Goal: Task Accomplishment & Management: Use online tool/utility

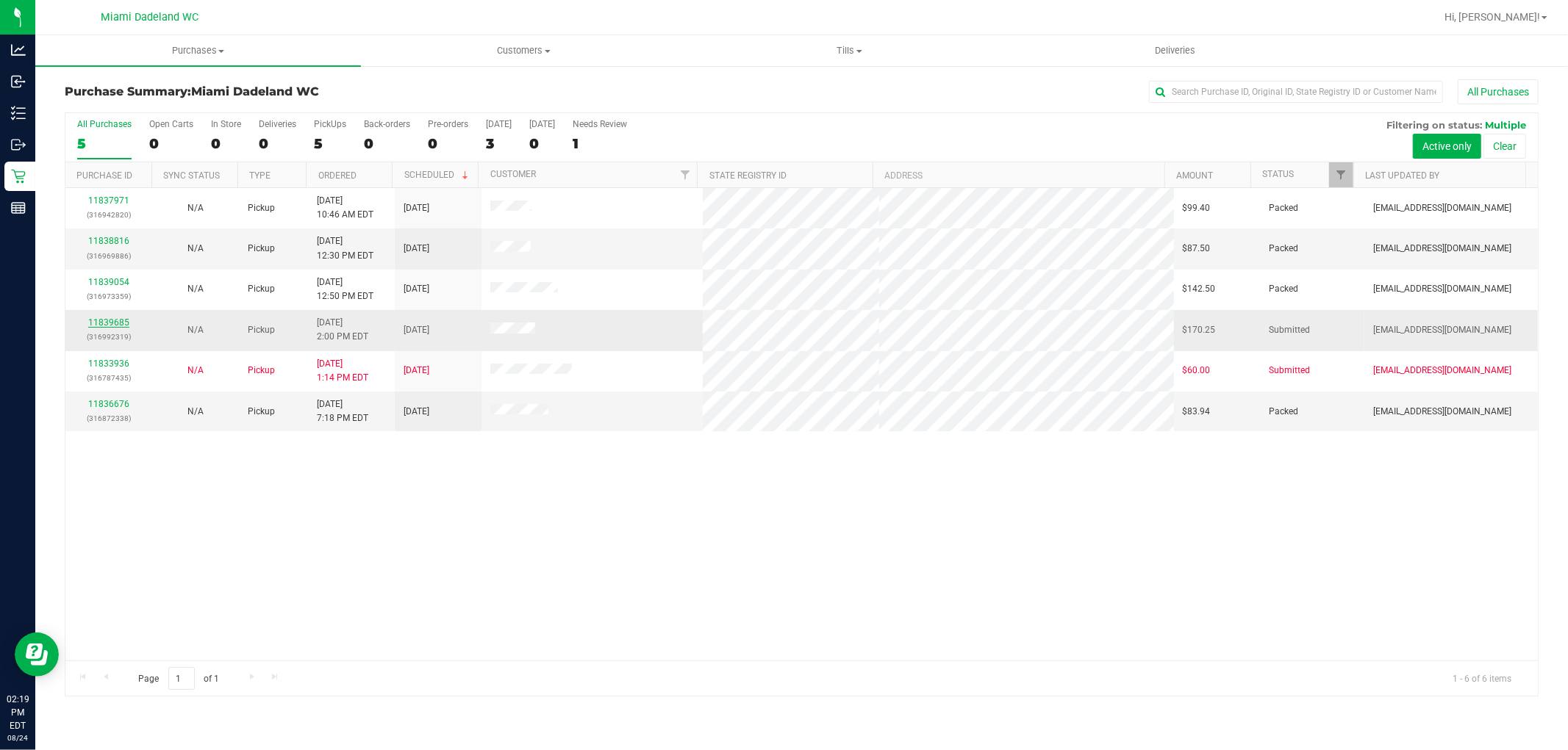
click at [92, 321] on link "11839685" at bounding box center [109, 322] width 41 height 10
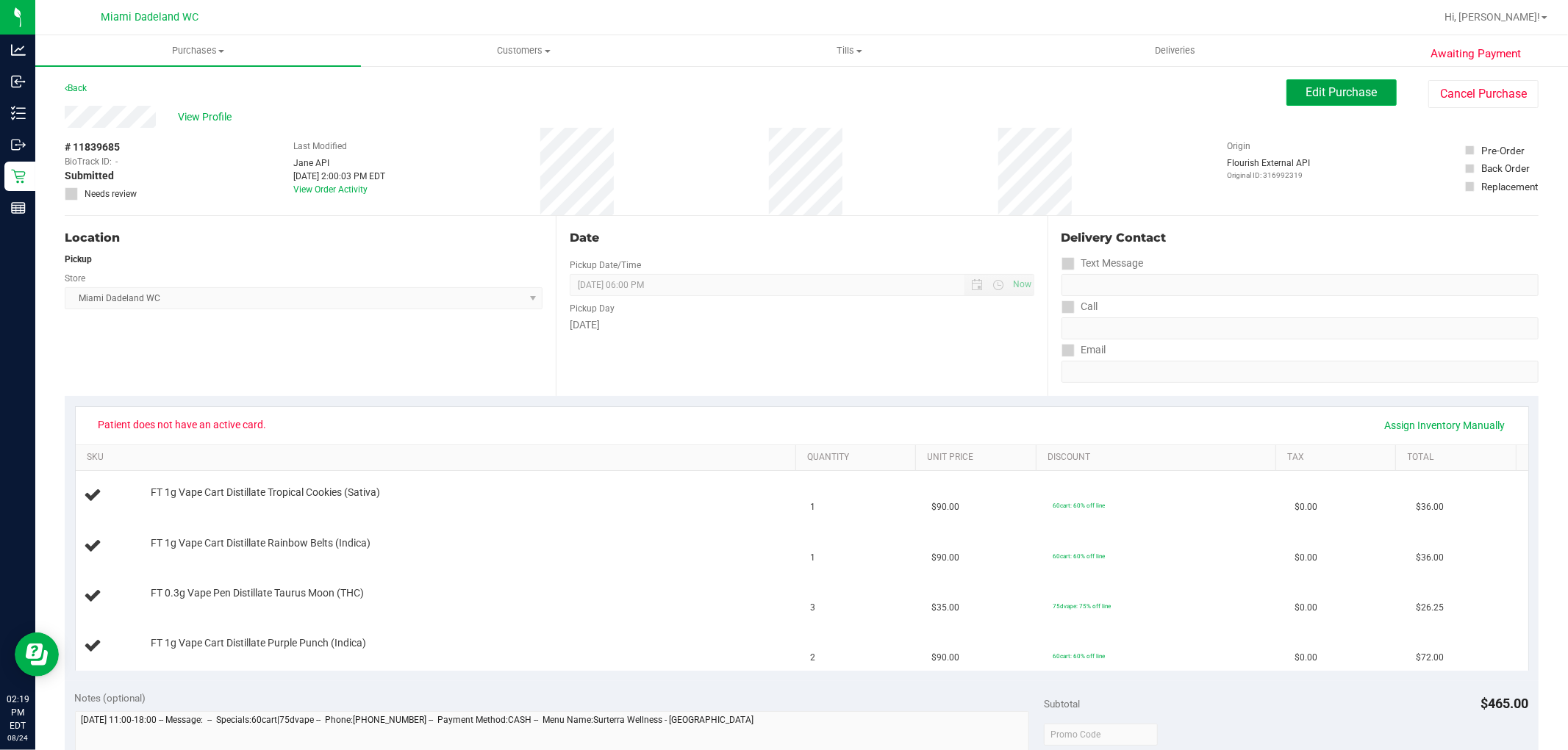
click at [1324, 91] on span "Edit Purchase" at bounding box center [1341, 92] width 72 height 14
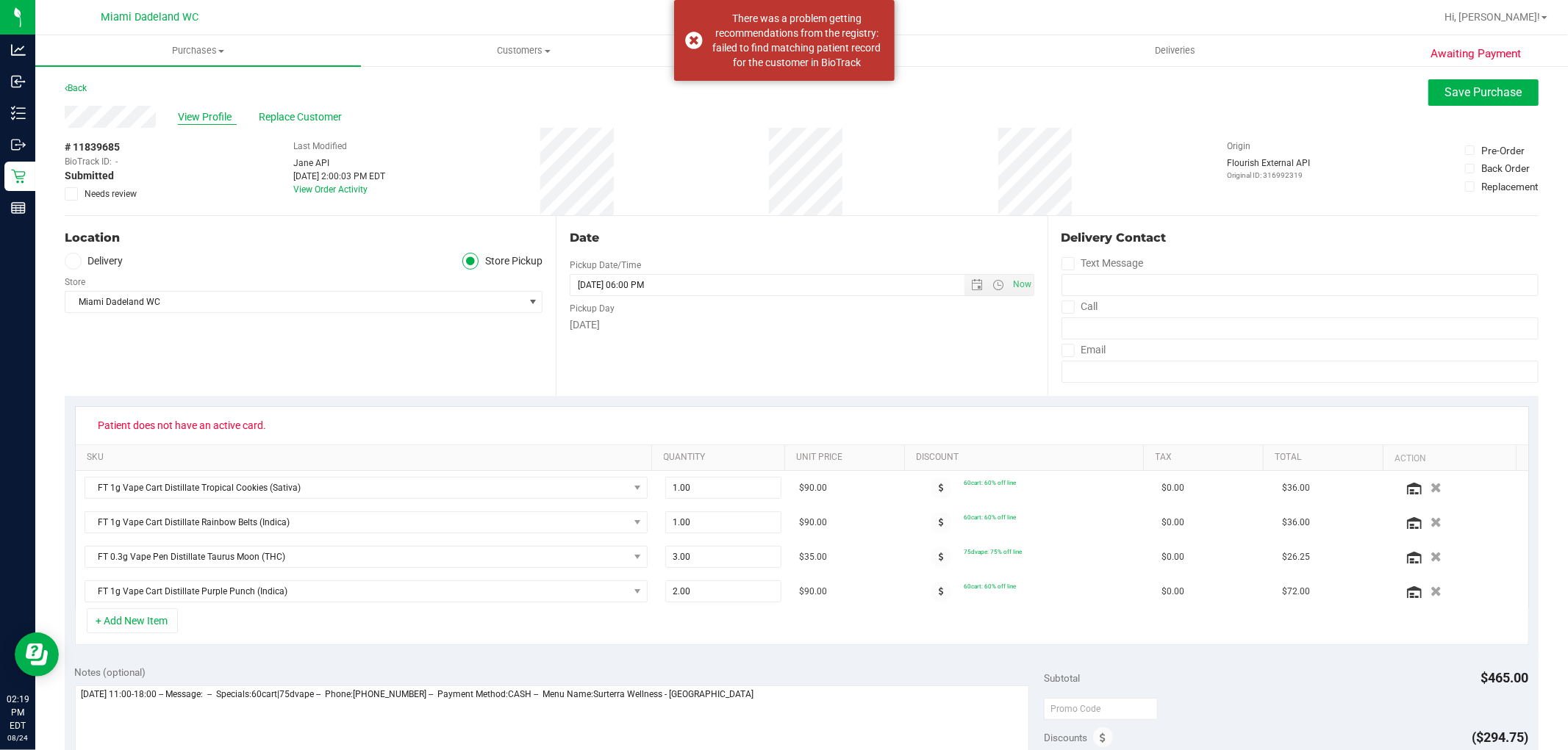
click at [188, 118] on span "View Profile" at bounding box center [206, 117] width 59 height 16
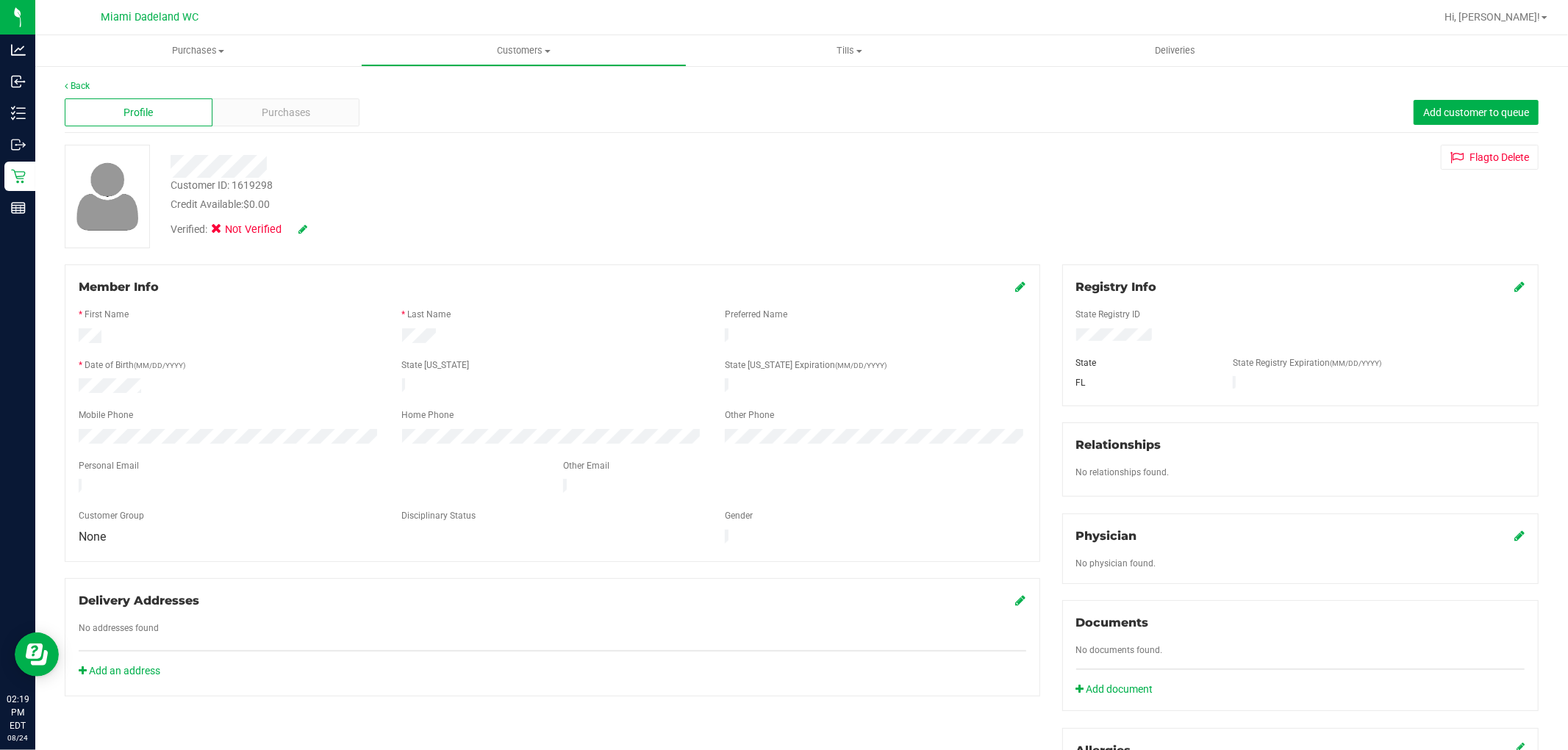
click at [1514, 287] on icon at bounding box center [1519, 286] width 10 height 12
click at [1511, 285] on icon at bounding box center [1518, 288] width 13 height 12
click at [304, 230] on icon at bounding box center [302, 229] width 8 height 10
click at [220, 237] on span at bounding box center [220, 231] width 13 height 13
click at [0, 0] on input "Medical" at bounding box center [0, 0] width 0 height 0
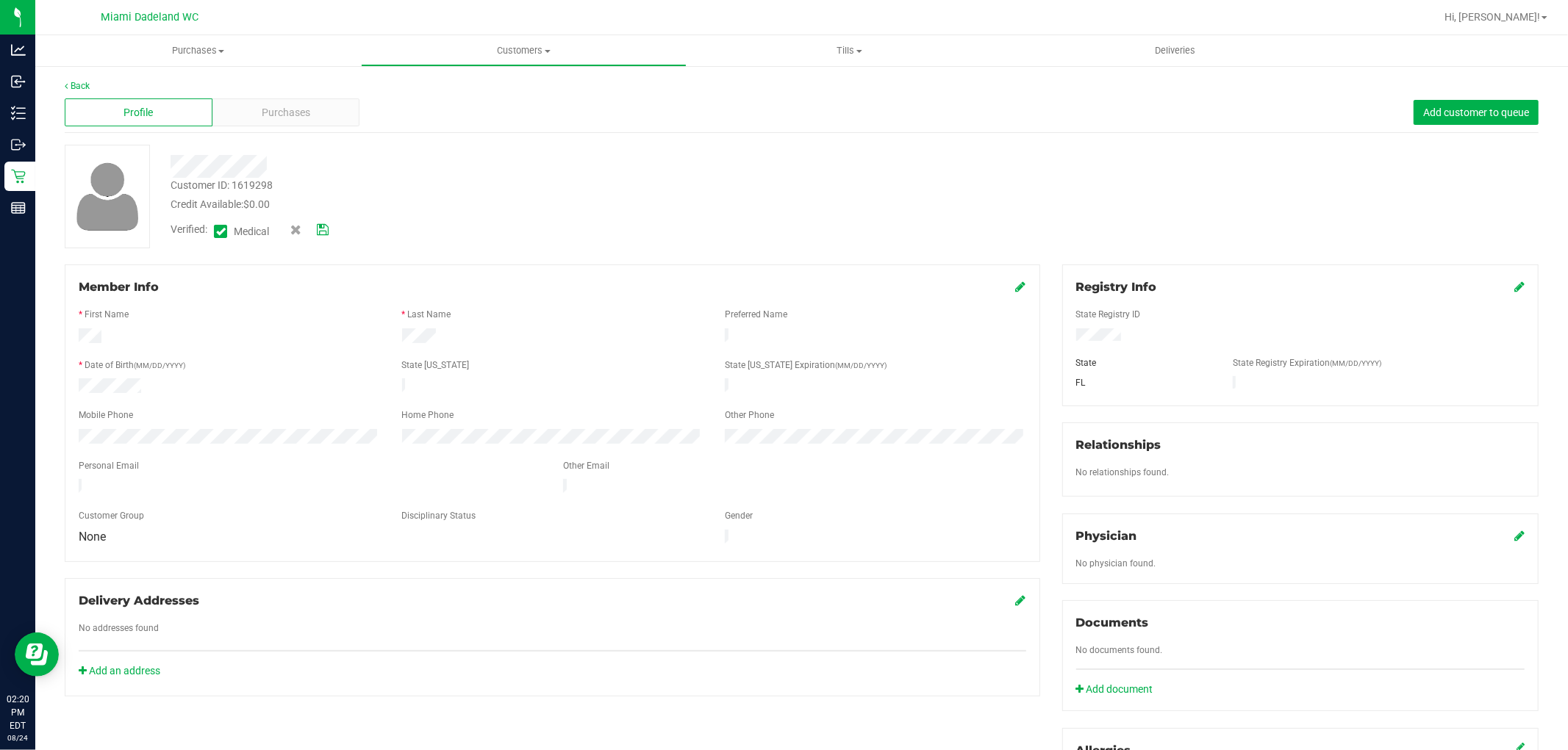
click at [326, 233] on icon at bounding box center [323, 230] width 12 height 10
click at [70, 86] on link "Back" at bounding box center [77, 86] width 25 height 10
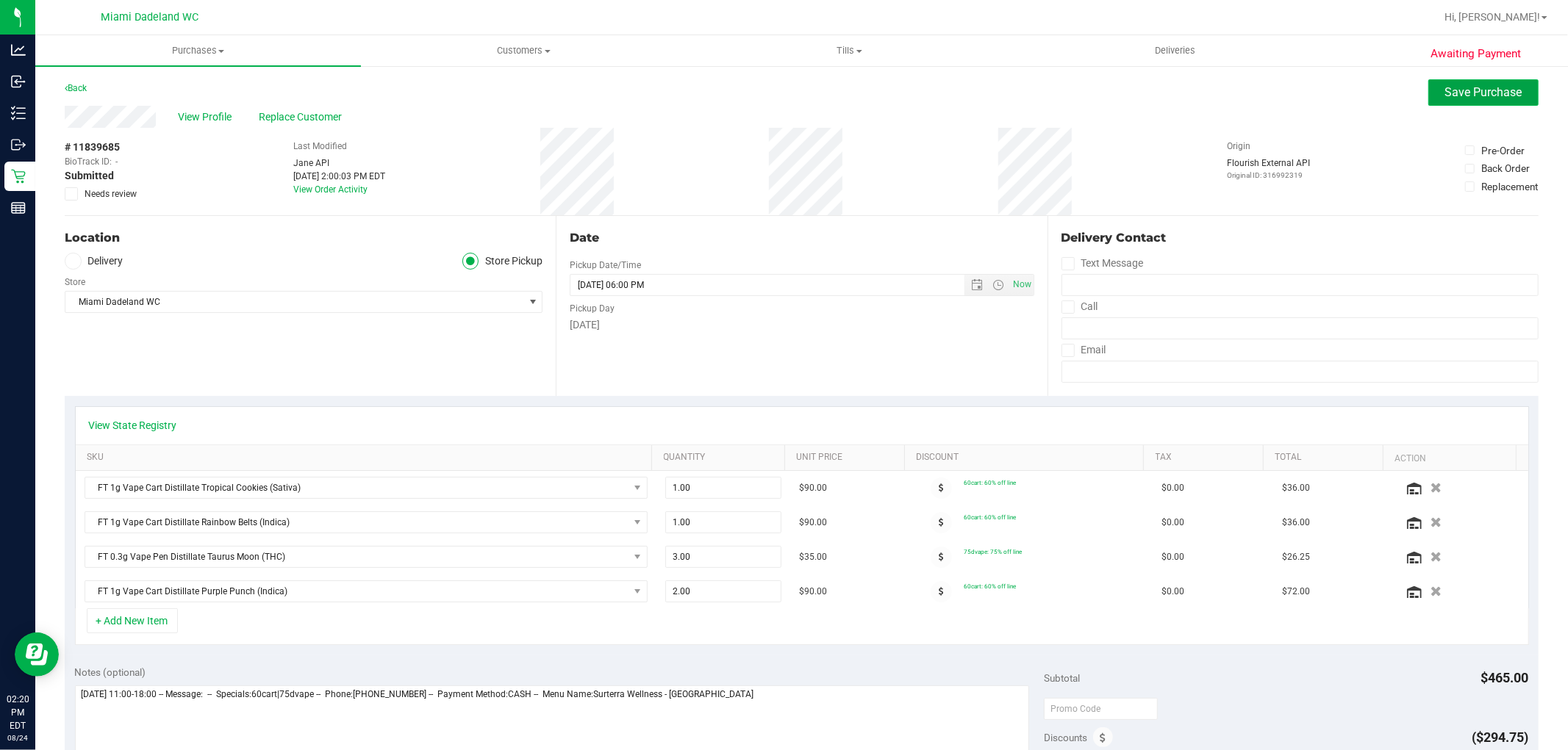
click at [1456, 89] on span "Save Purchase" at bounding box center [1483, 92] width 77 height 14
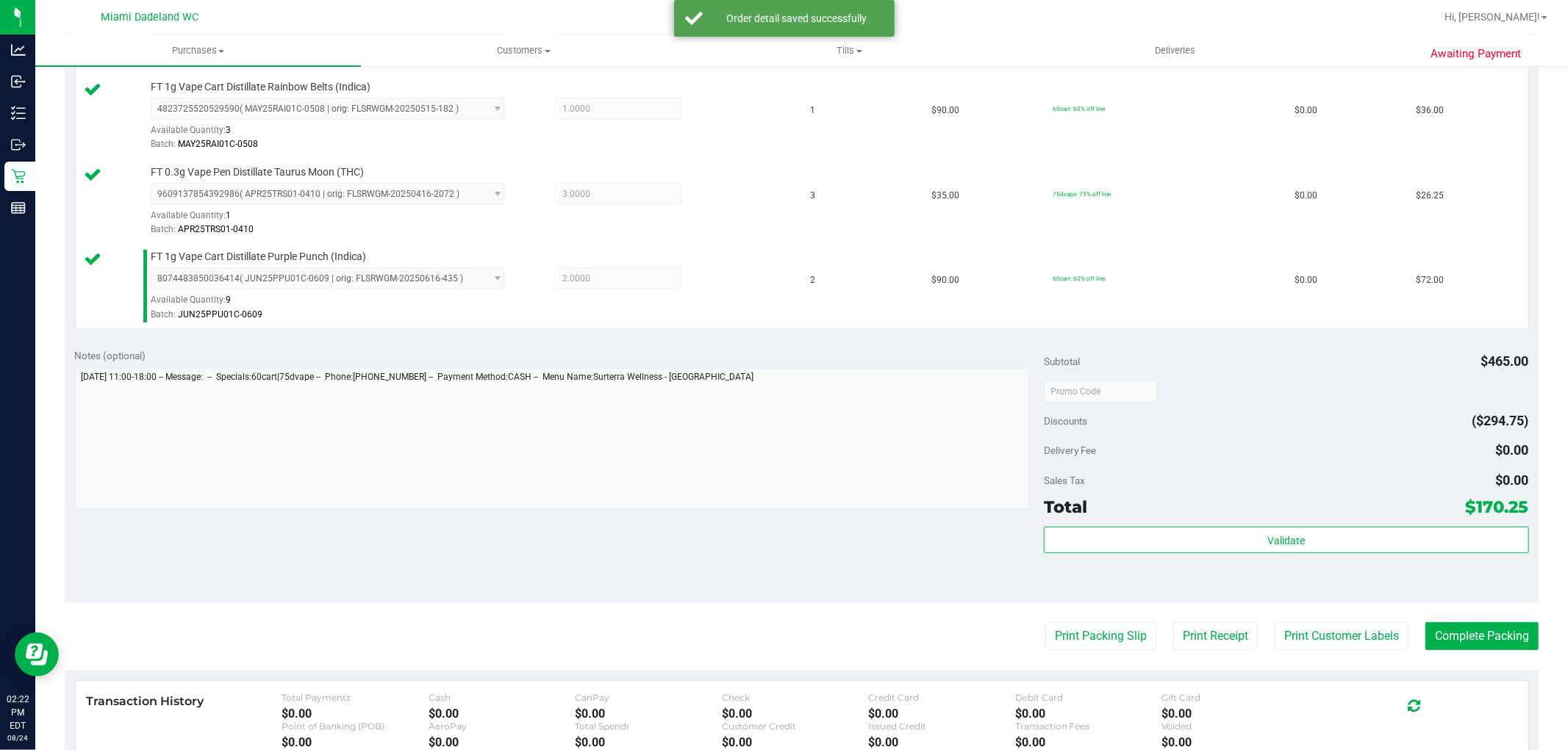
scroll to position [490, 0]
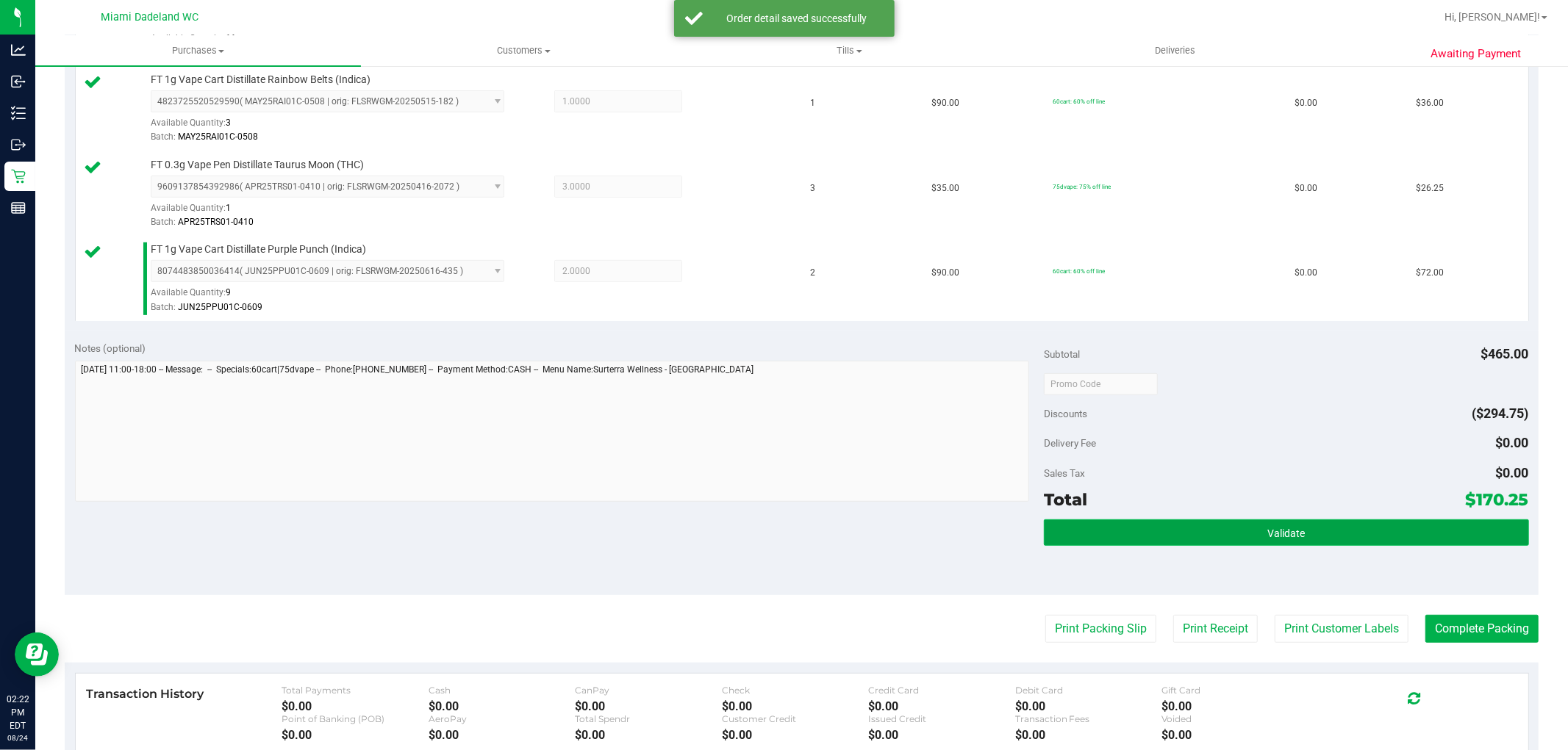
click at [1179, 525] on button "Validate" at bounding box center [1285, 533] width 484 height 26
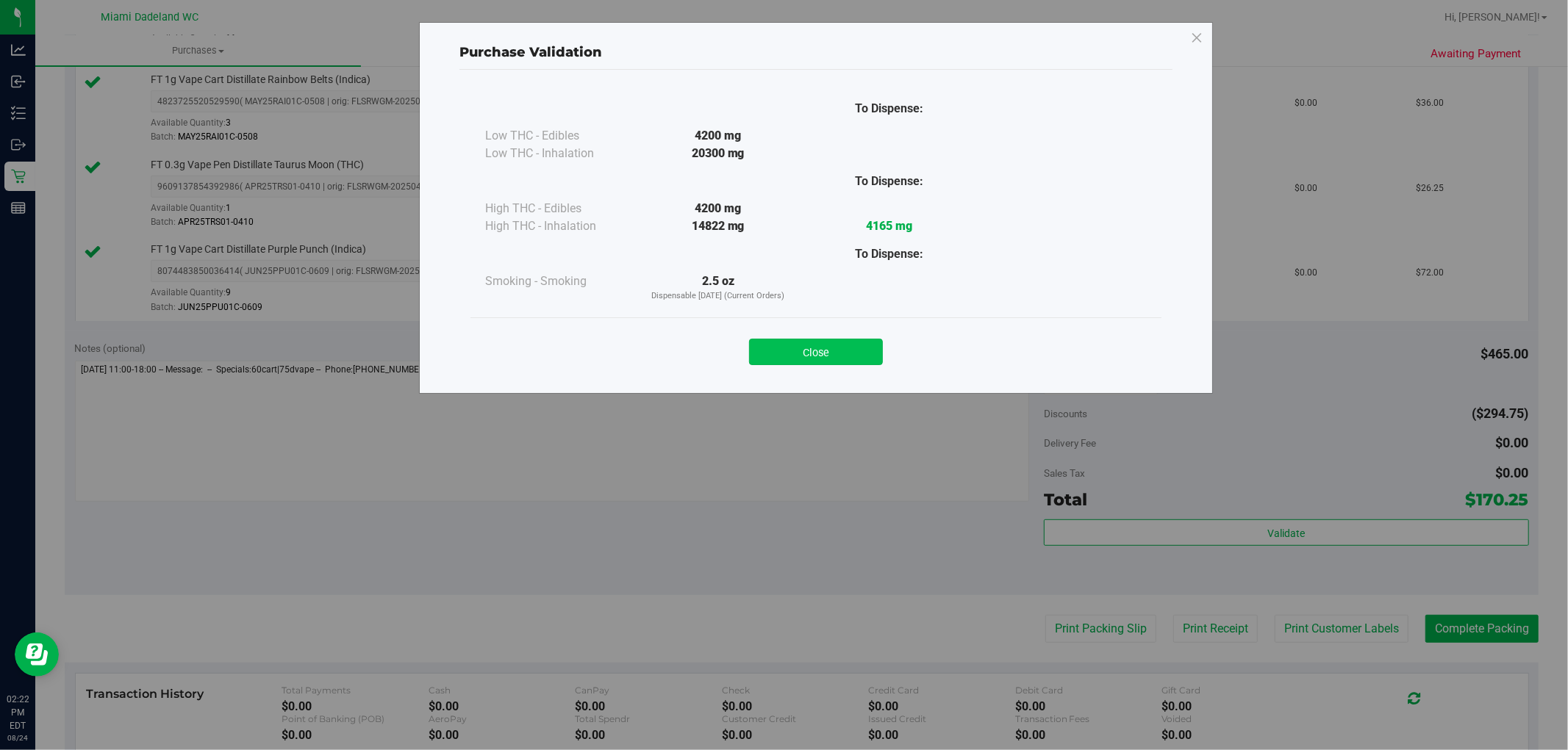
click at [827, 349] on button "Close" at bounding box center [816, 352] width 134 height 26
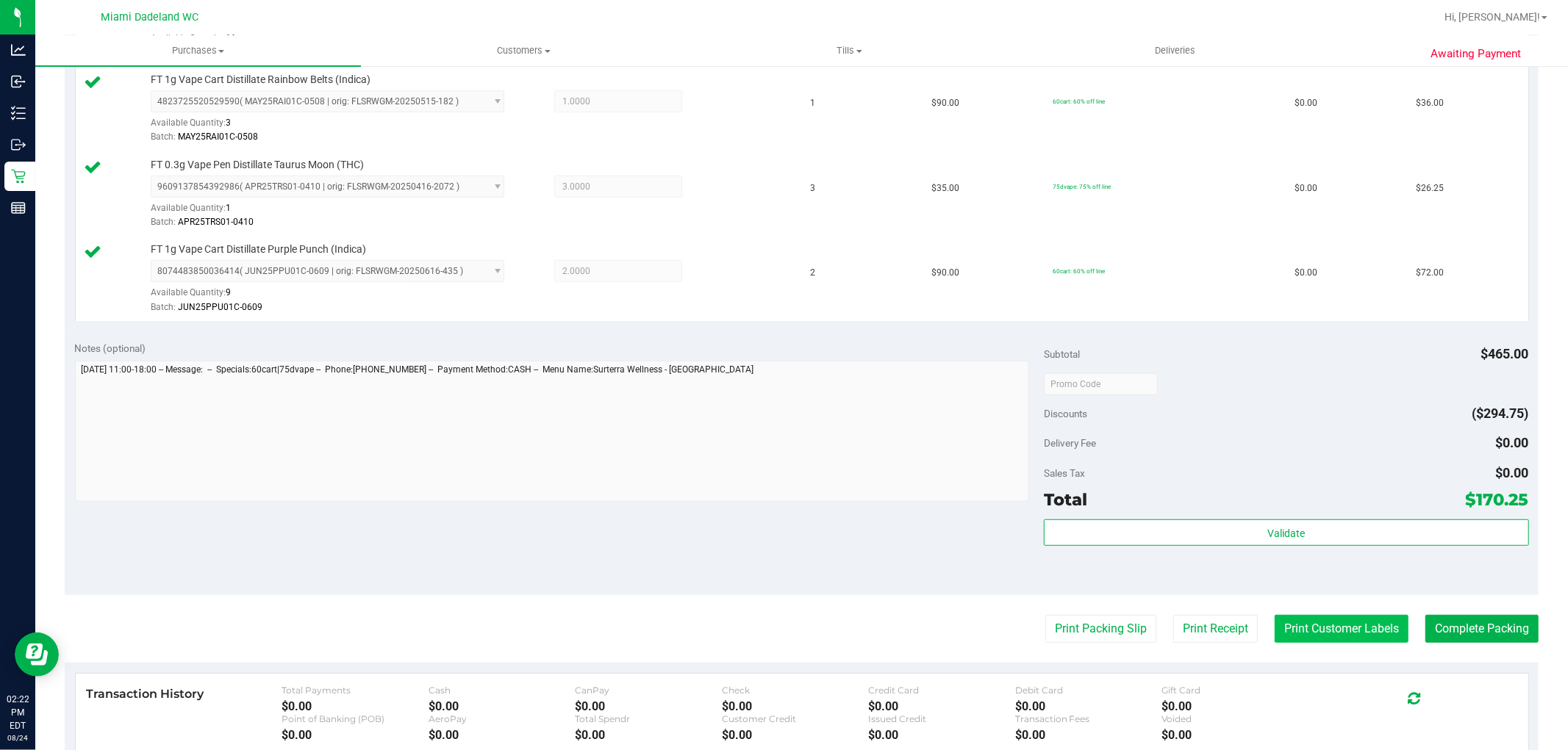
click at [1298, 628] on button "Print Customer Labels" at bounding box center [1341, 629] width 134 height 28
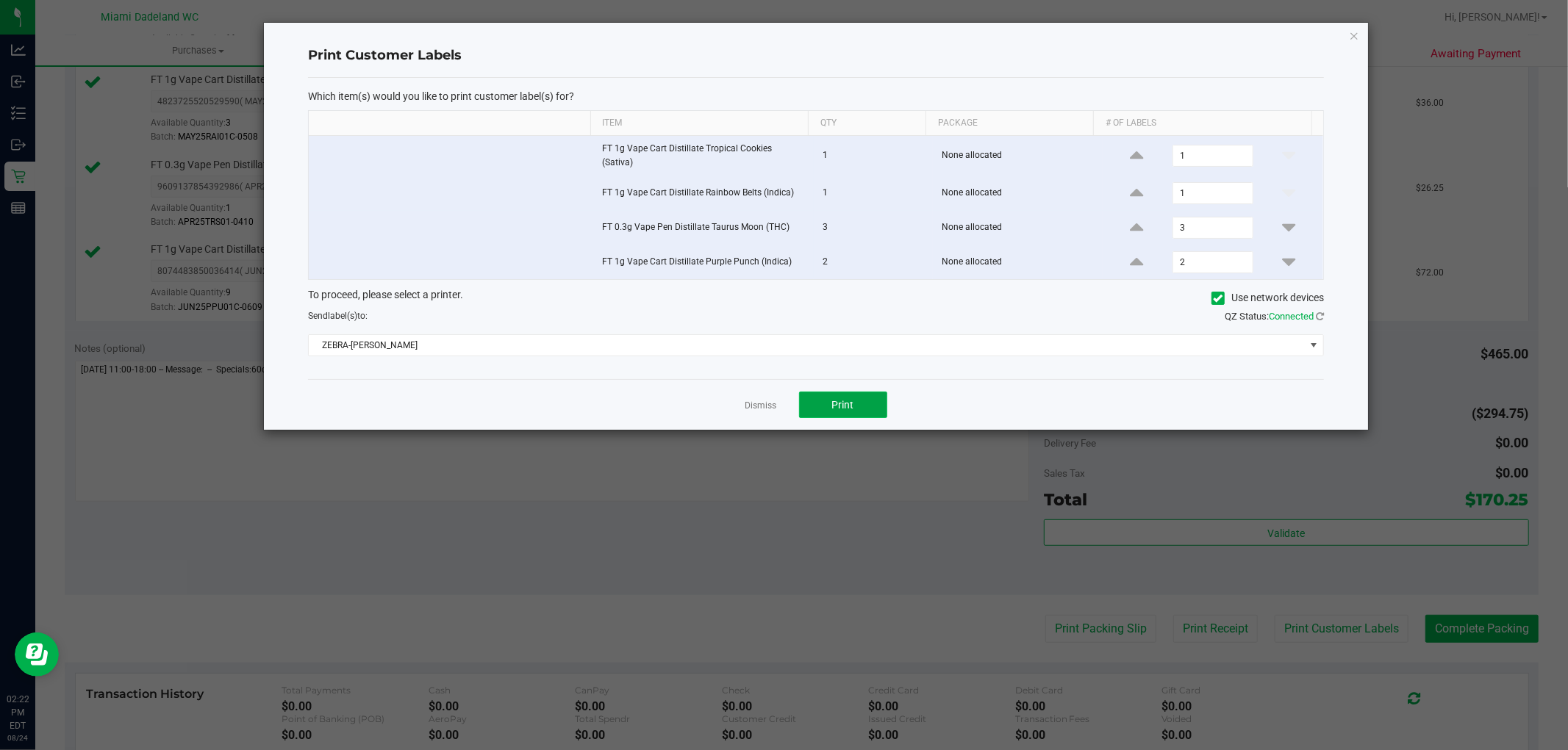
click at [856, 406] on button "Print" at bounding box center [843, 405] width 88 height 26
click at [753, 400] on link "Dismiss" at bounding box center [761, 405] width 32 height 12
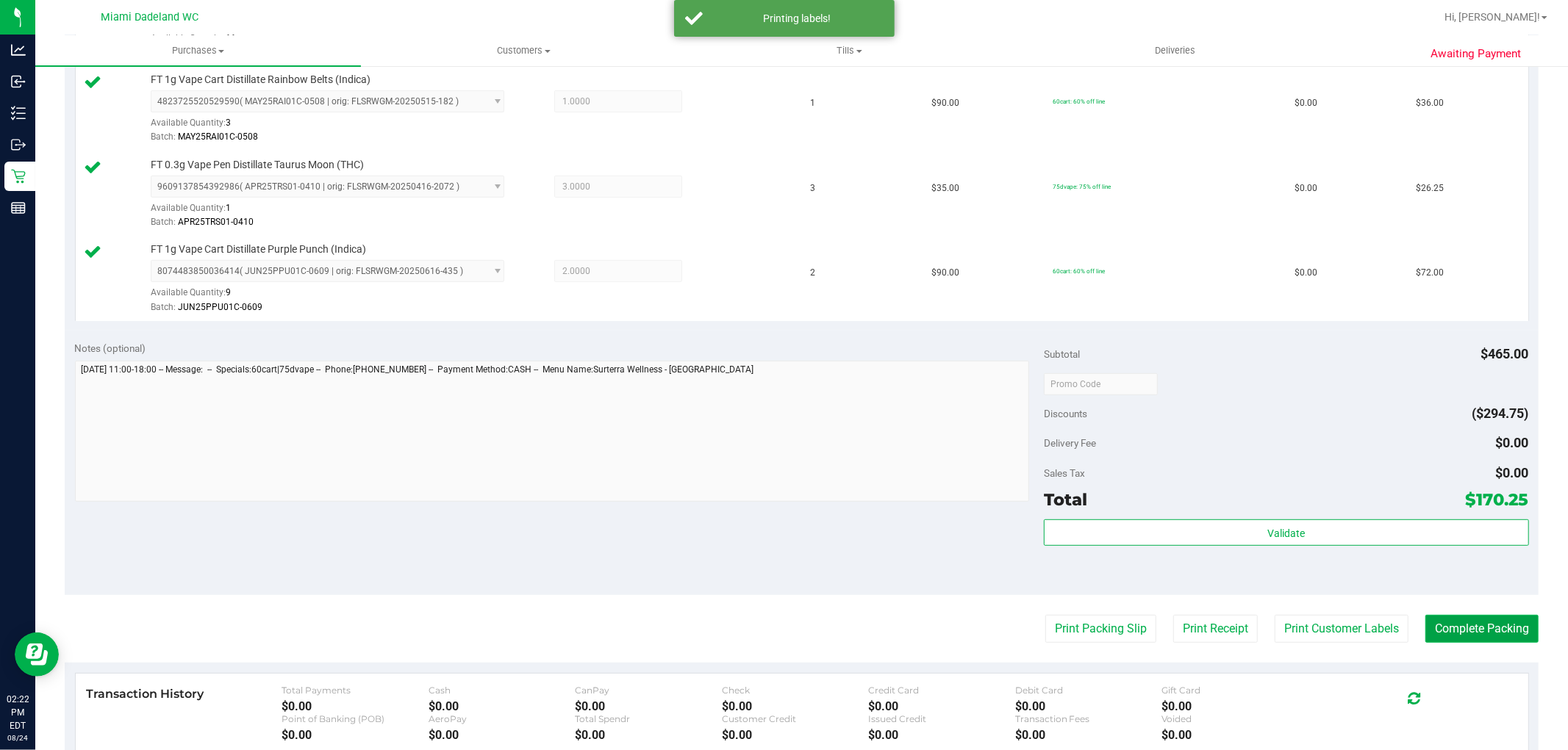
click at [1461, 628] on button "Complete Packing" at bounding box center [1482, 629] width 113 height 28
